Goal: Check status

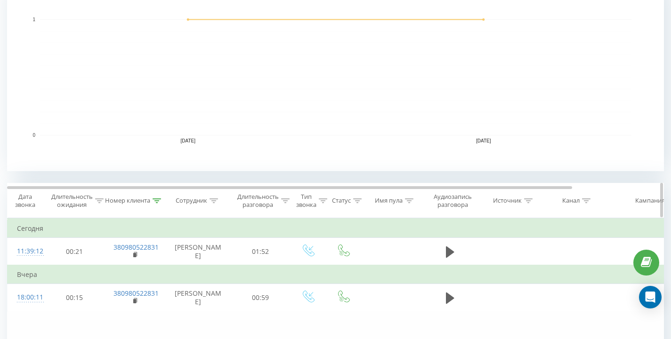
scroll to position [234, 0]
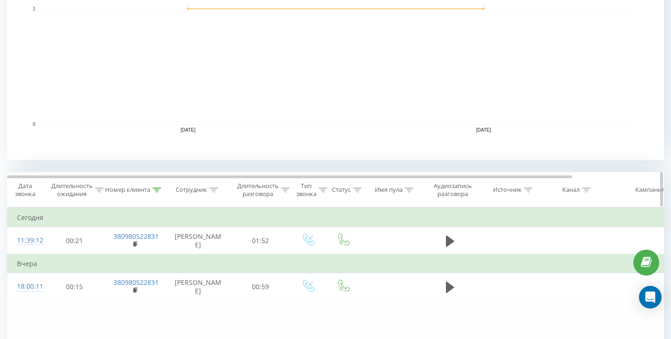
click at [157, 189] on icon at bounding box center [156, 190] width 8 height 5
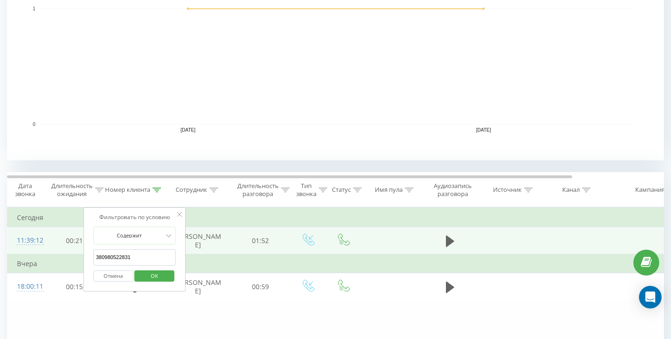
drag, startPoint x: 138, startPoint y: 256, endPoint x: 76, endPoint y: 244, distance: 63.7
click at [76, 244] on table "Фильтровать по условию Равно Отмена OK Фильтровать по условию Содержит 38098052…" at bounding box center [388, 255] width 763 height 94
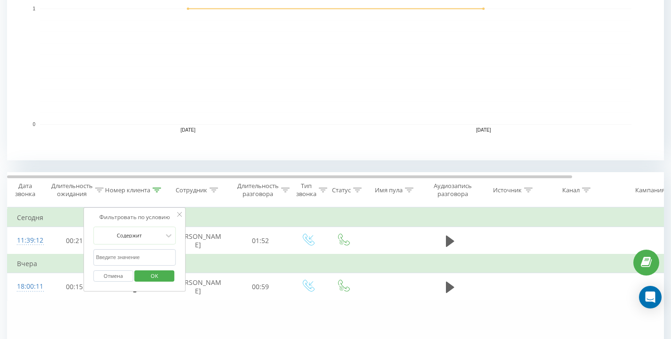
click at [162, 279] on span "OK" at bounding box center [154, 276] width 26 height 15
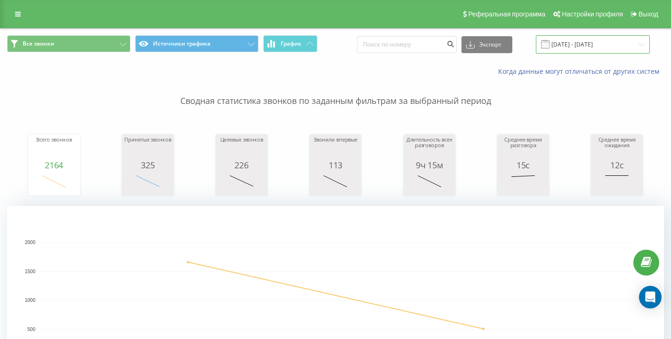
click at [589, 43] on input "[DATE] - [DATE]" at bounding box center [593, 44] width 114 height 18
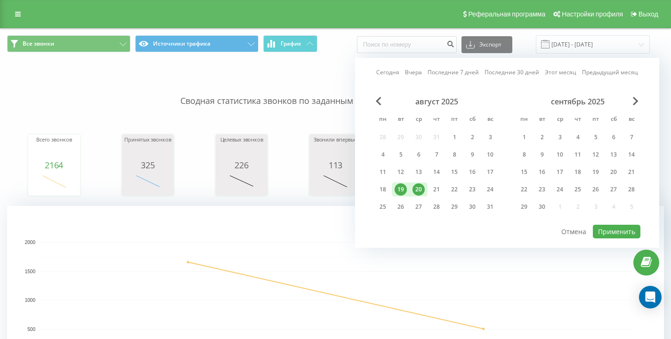
click at [418, 189] on div "20" at bounding box center [418, 190] width 12 height 12
click at [618, 231] on button "Применить" at bounding box center [617, 232] width 48 height 14
type input "[DATE] - [DATE]"
